Goal: Information Seeking & Learning: Learn about a topic

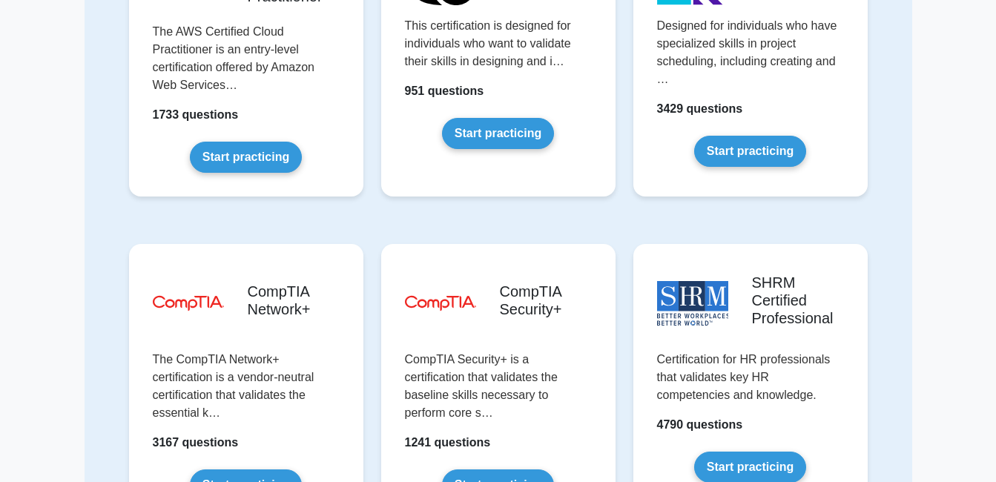
scroll to position [2742, 0]
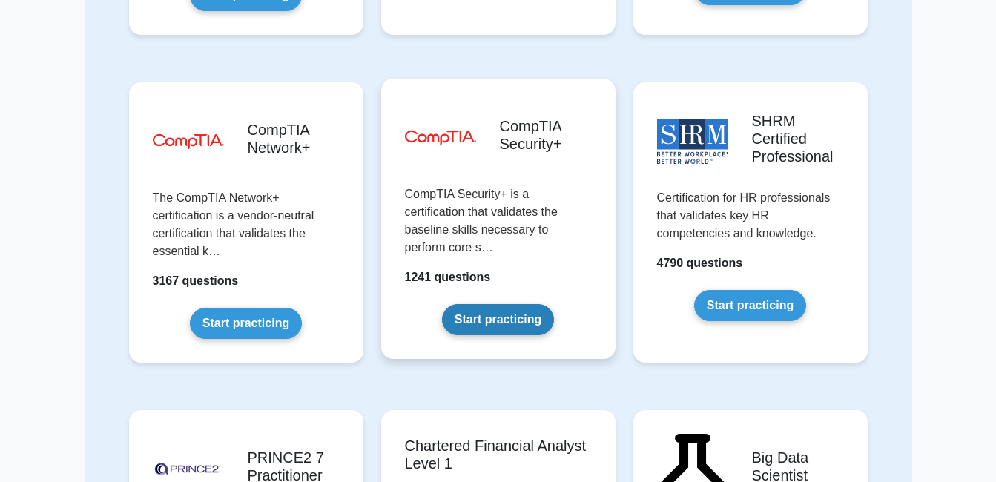
click at [501, 304] on link "Start practicing" at bounding box center [498, 319] width 112 height 31
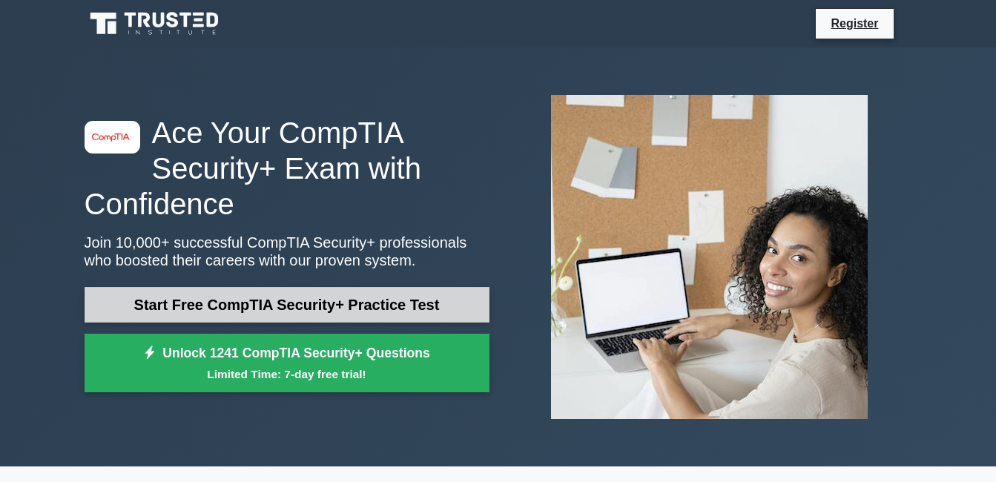
click at [329, 312] on link "Start Free CompTIA Security+ Practice Test" at bounding box center [287, 305] width 405 height 36
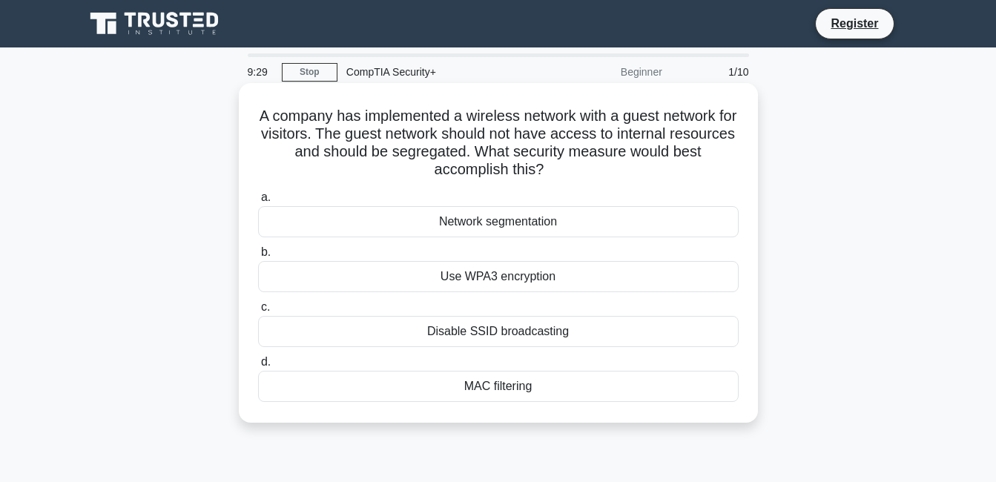
click at [497, 274] on div "Use WPA3 encryption" at bounding box center [498, 276] width 481 height 31
click at [258, 257] on input "b. Use WPA3 encryption" at bounding box center [258, 253] width 0 height 10
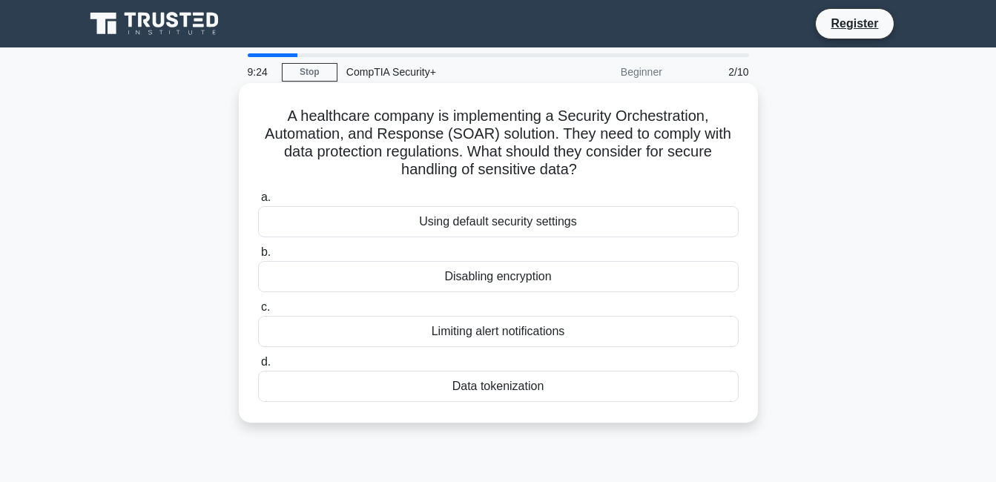
click at [498, 392] on div "Data tokenization" at bounding box center [498, 386] width 481 height 31
click at [258, 367] on input "d. Data tokenization" at bounding box center [258, 363] width 0 height 10
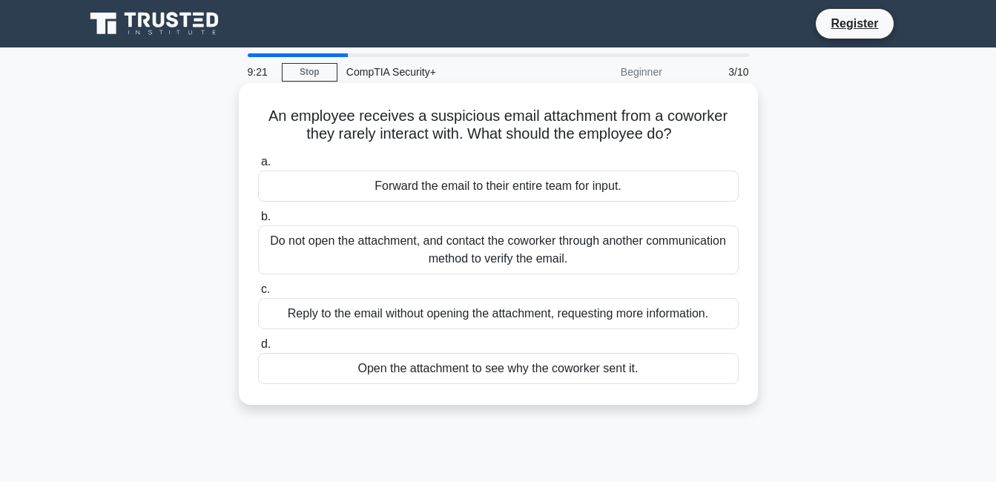
click at [442, 250] on div "Do not open the attachment, and contact the coworker through another communicat…" at bounding box center [498, 249] width 481 height 49
click at [258, 222] on input "b. Do not open the attachment, and contact the coworker through another communi…" at bounding box center [258, 217] width 0 height 10
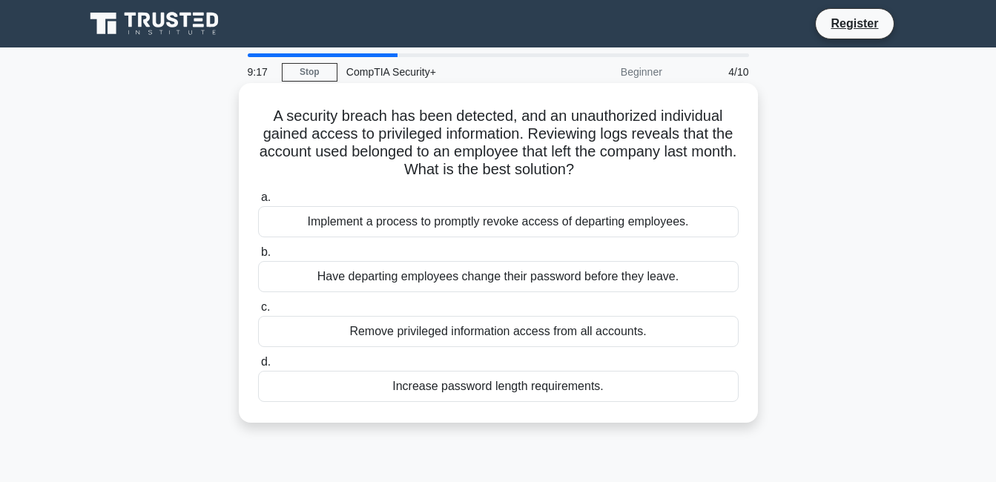
click at [417, 221] on div "Implement a process to promptly revoke access of departing employees." at bounding box center [498, 221] width 481 height 31
click at [258, 202] on input "a. Implement a process to promptly revoke access of departing employees." at bounding box center [258, 198] width 0 height 10
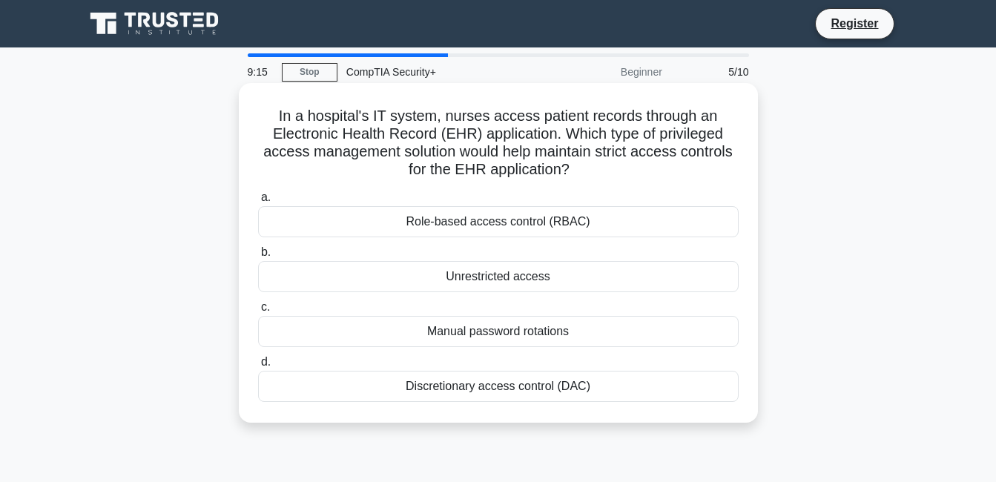
click at [442, 330] on div "Manual password rotations" at bounding box center [498, 331] width 481 height 31
click at [258, 312] on input "c. Manual password rotations" at bounding box center [258, 308] width 0 height 10
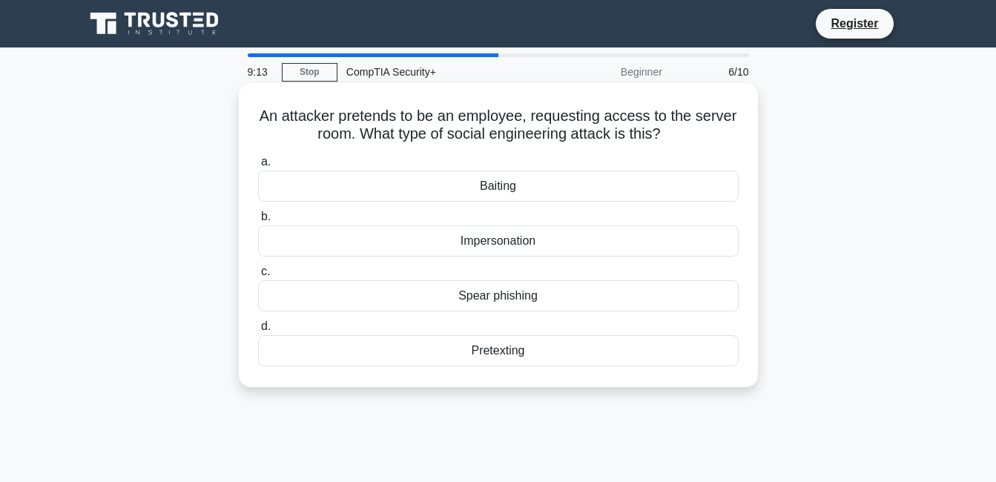
click at [500, 189] on div "Baiting" at bounding box center [498, 186] width 481 height 31
click at [258, 167] on input "a. Baiting" at bounding box center [258, 162] width 0 height 10
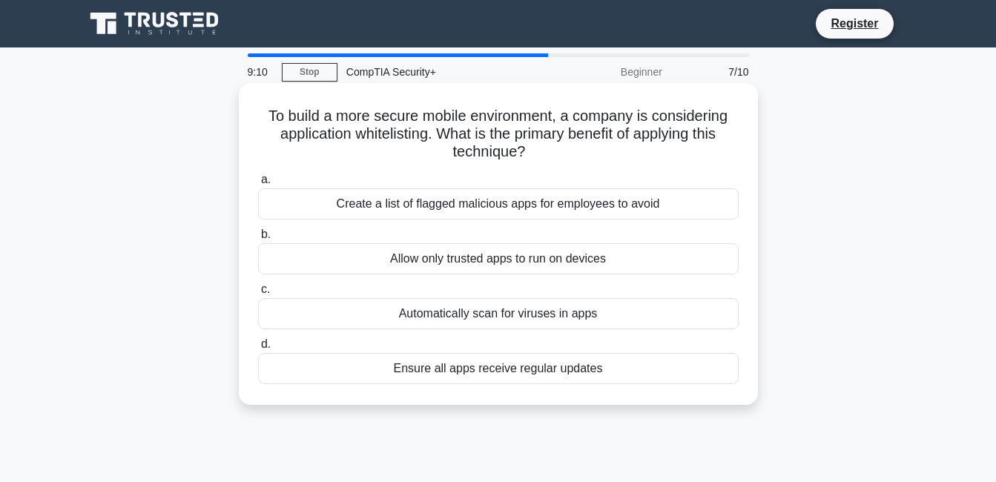
click at [479, 363] on div "Ensure all apps receive regular updates" at bounding box center [498, 368] width 481 height 31
click at [258, 349] on input "d. Ensure all apps receive regular updates" at bounding box center [258, 345] width 0 height 10
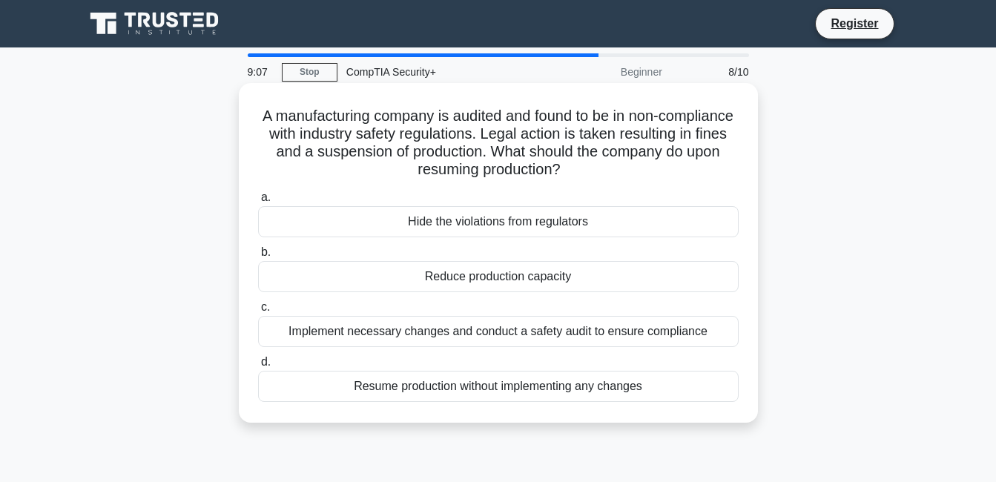
click at [478, 286] on div "Reduce production capacity" at bounding box center [498, 276] width 481 height 31
click at [258, 257] on input "b. Reduce production capacity" at bounding box center [258, 253] width 0 height 10
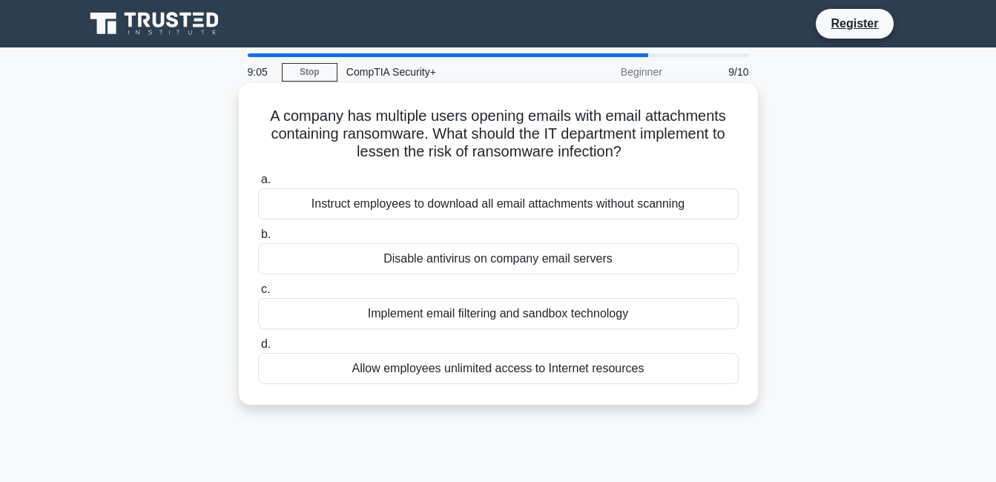
click at [474, 260] on div "Disable antivirus on company email servers" at bounding box center [498, 258] width 481 height 31
click at [258, 240] on input "b. Disable antivirus on company email servers" at bounding box center [258, 235] width 0 height 10
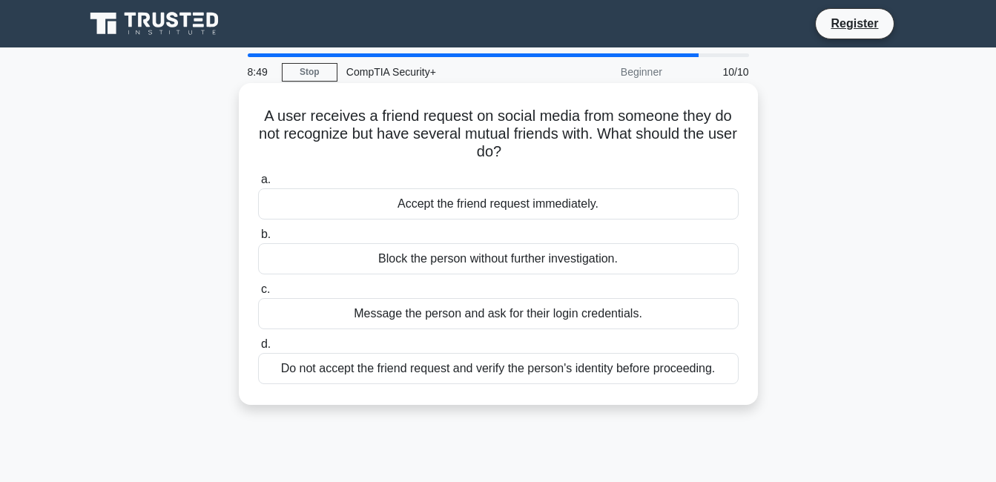
click at [523, 209] on div "Accept the friend request immediately." at bounding box center [498, 203] width 481 height 31
click at [258, 185] on input "a. Accept the friend request immediately." at bounding box center [258, 180] width 0 height 10
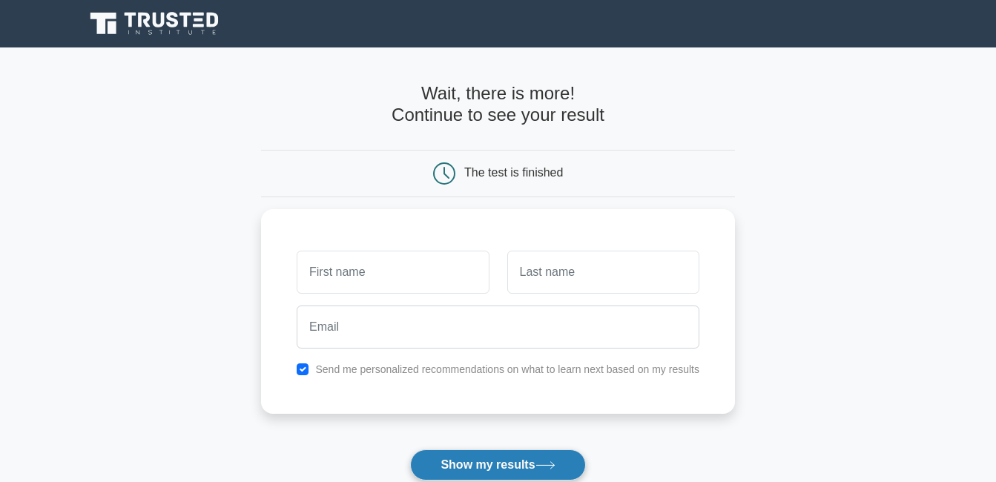
click at [498, 468] on button "Show my results" at bounding box center [497, 464] width 175 height 31
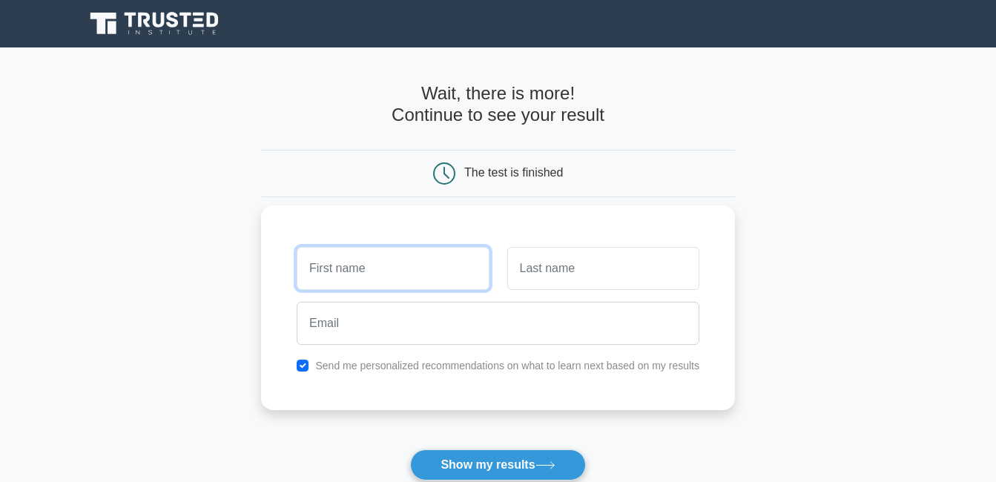
click at [366, 268] on input "text" at bounding box center [393, 268] width 192 height 43
type input "[PERSON_NAME]"
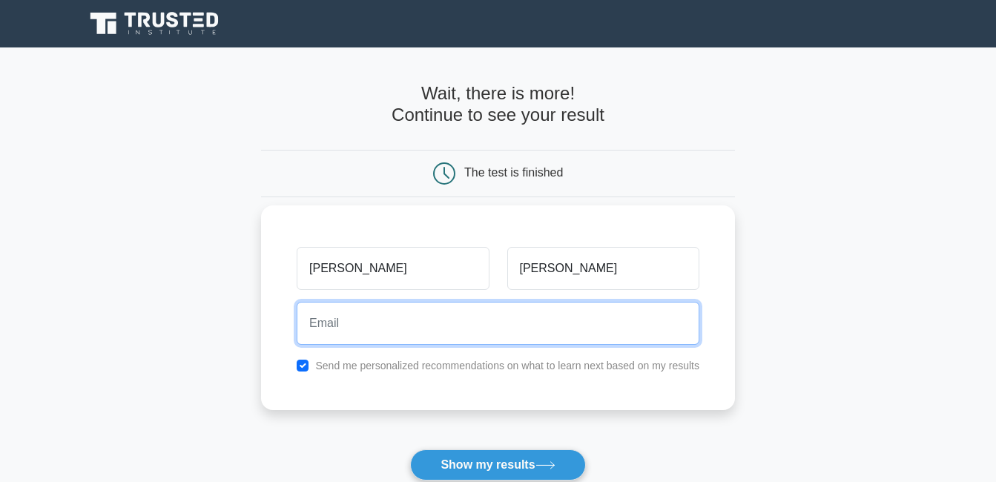
type input "georgenanakwabenaaidoo@gmail.com"
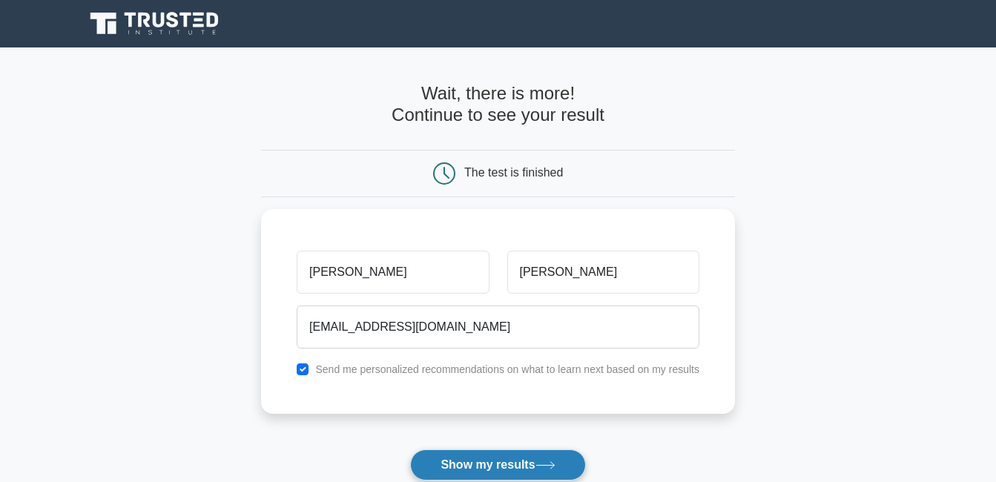
click at [464, 468] on button "Show my results" at bounding box center [497, 464] width 175 height 31
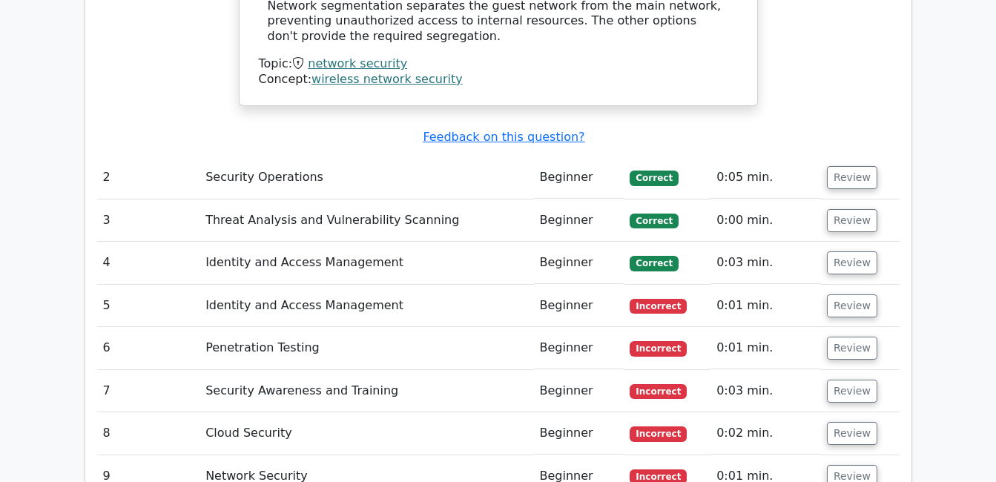
scroll to position [1651, 0]
click at [843, 165] on button "Review" at bounding box center [852, 176] width 50 height 23
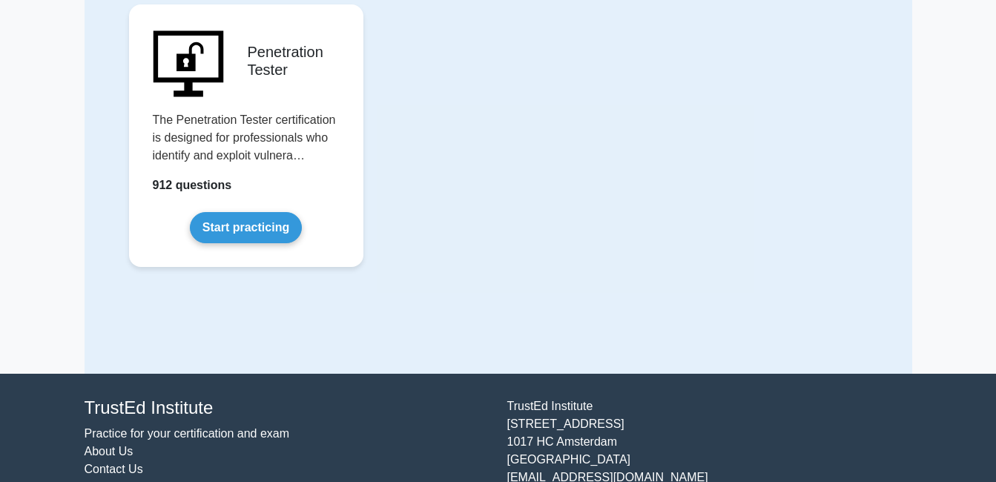
scroll to position [3513, 0]
